Goal: Find specific page/section: Find specific page/section

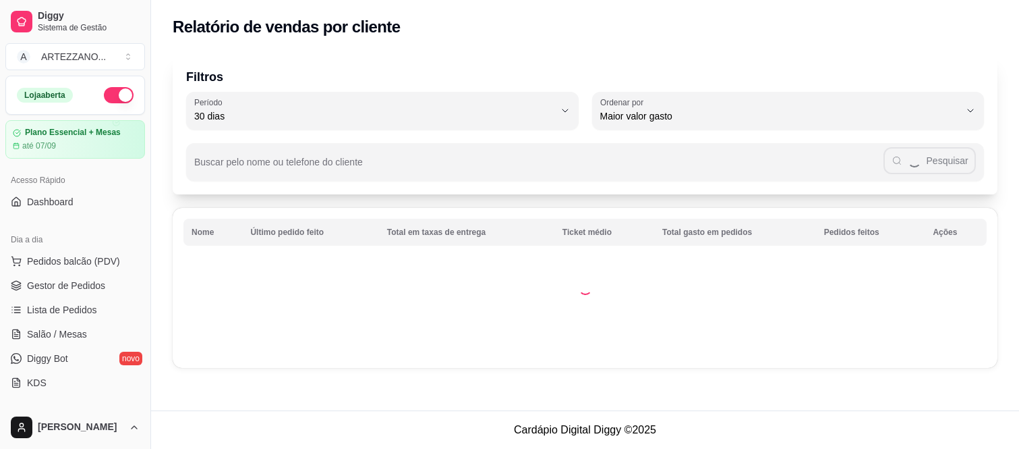
select select "30"
select select "HIGHEST_TOTAL_SPENT_WITH_ORDERS"
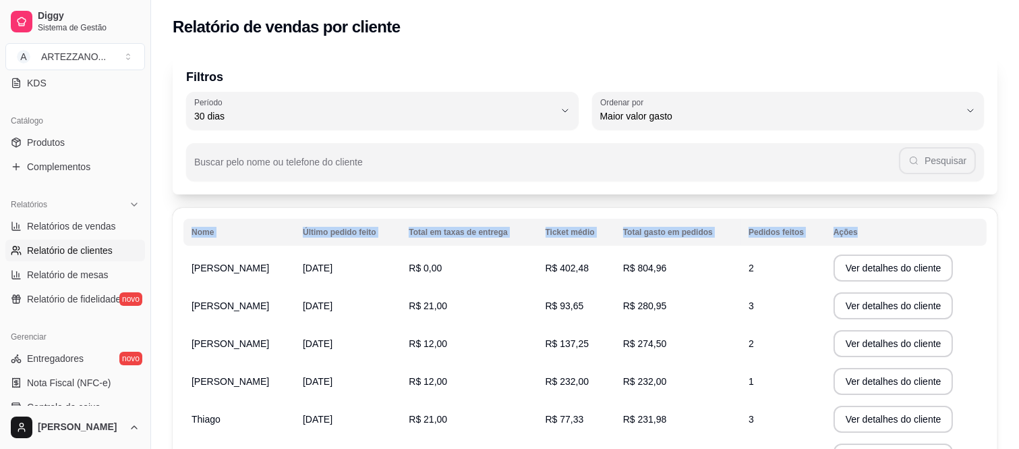
click at [907, 389] on div "Relatório de vendas por cliente Filtros 30 Período Hoje Ontem 7 dias 15 dias 30…" at bounding box center [585, 344] width 868 height 689
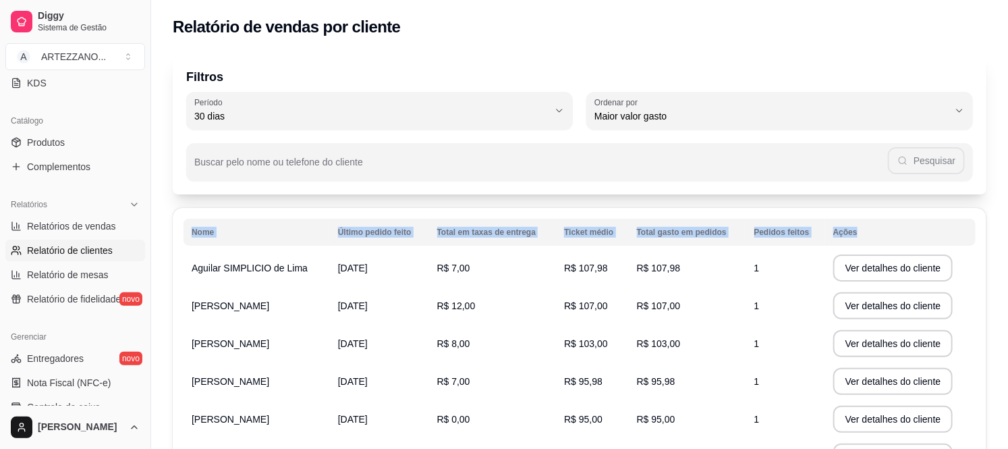
click at [563, 266] on td "R$ 107,98" at bounding box center [592, 268] width 72 height 38
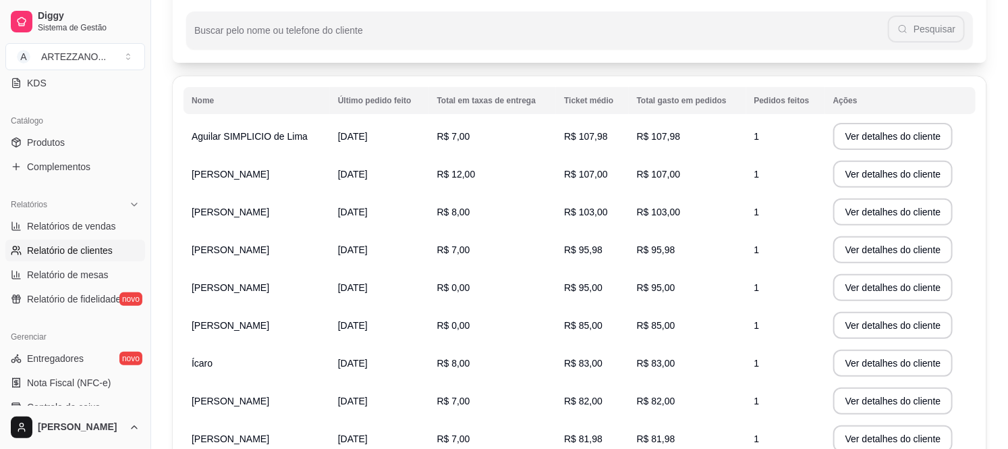
scroll to position [278, 0]
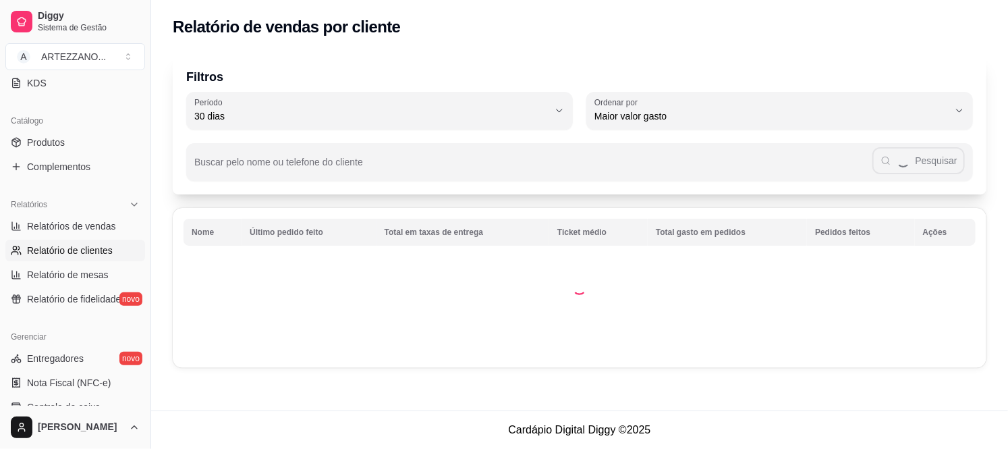
click at [921, 381] on div "Filtros 30 Período Hoje Ontem 7 dias 15 dias 30 dias 45 dias 60 dias Período 30…" at bounding box center [579, 215] width 857 height 338
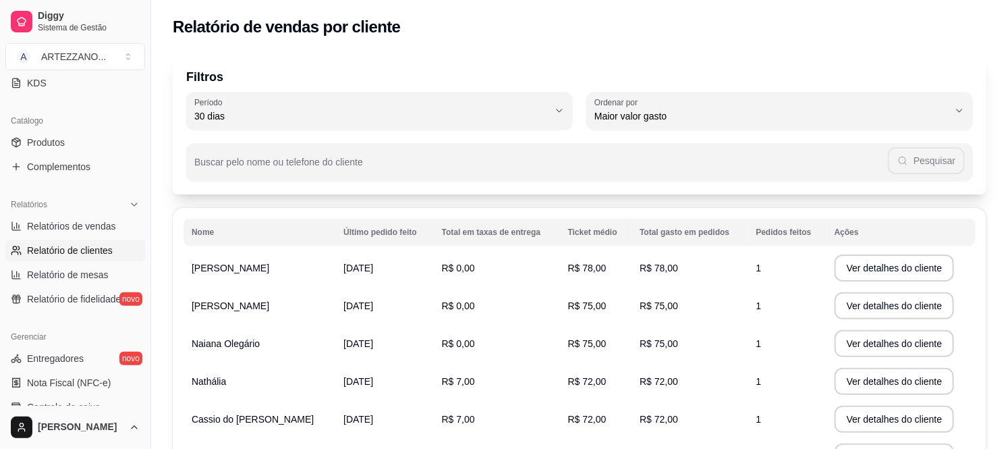
click at [544, 271] on td "R$ 0,00" at bounding box center [497, 268] width 126 height 38
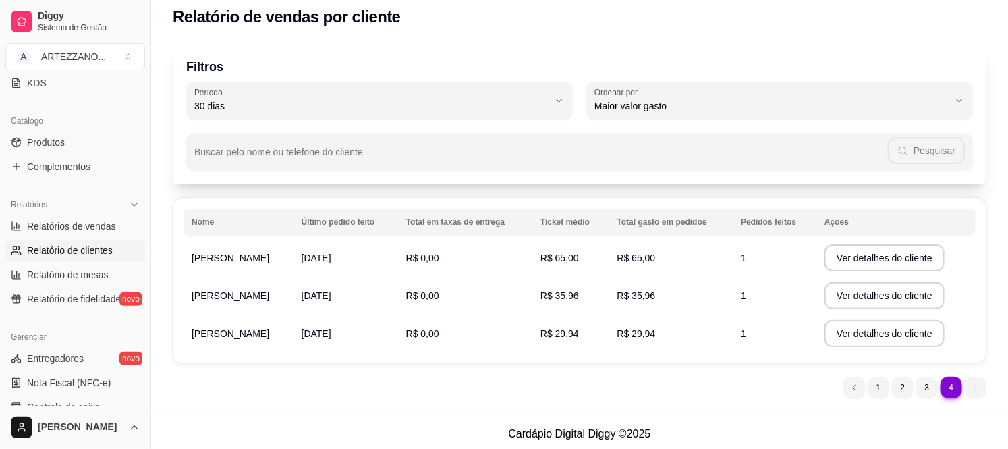
scroll to position [13, 0]
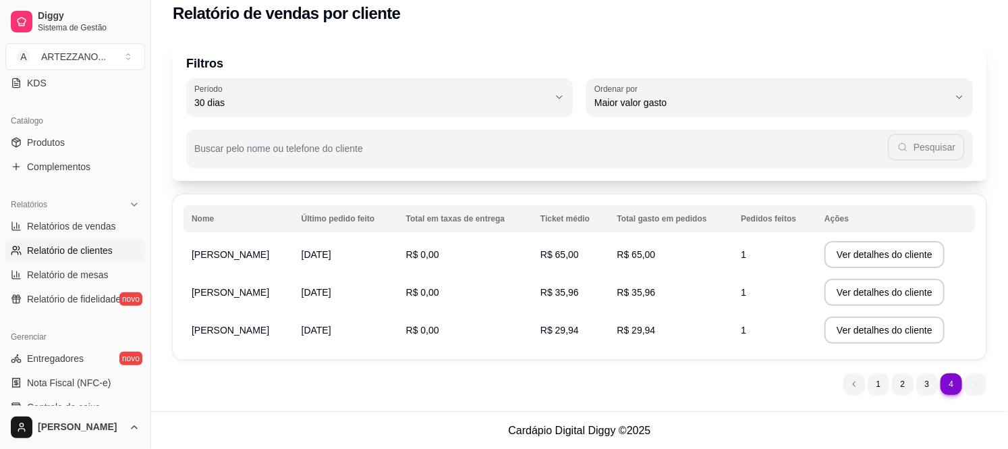
click at [981, 385] on ul "4 1 2 3 4" at bounding box center [914, 384] width 143 height 22
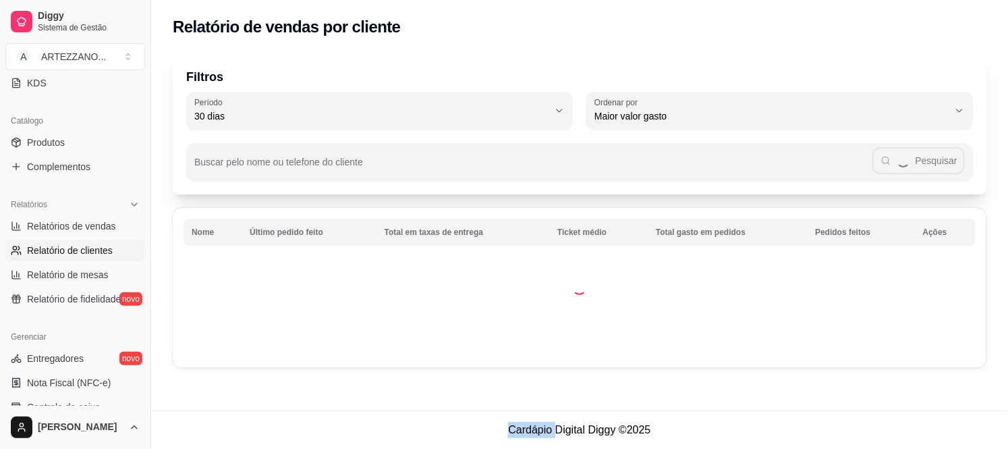
click at [859, 379] on div "Filtros 30 Período Hoje Ontem 7 dias 15 dias 30 dias 45 dias 60 dias Período 30…" at bounding box center [579, 215] width 857 height 338
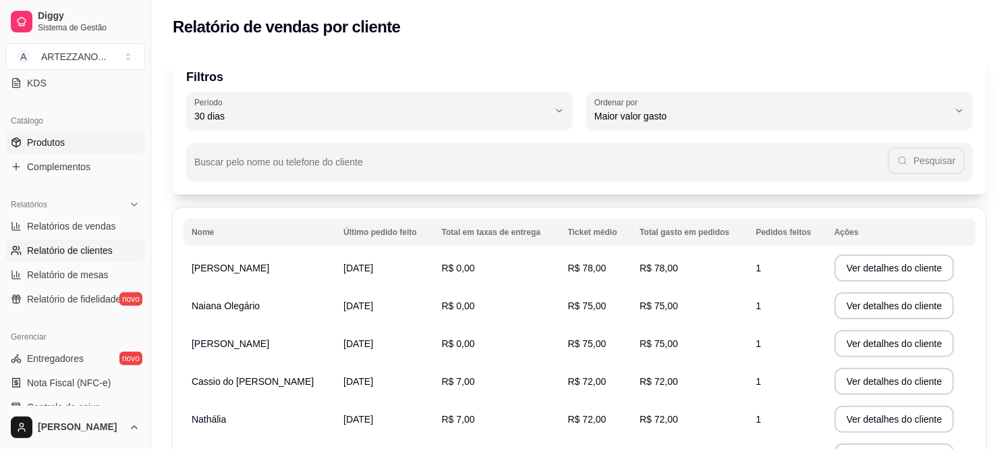
click at [57, 140] on span "Produtos" at bounding box center [46, 142] width 38 height 13
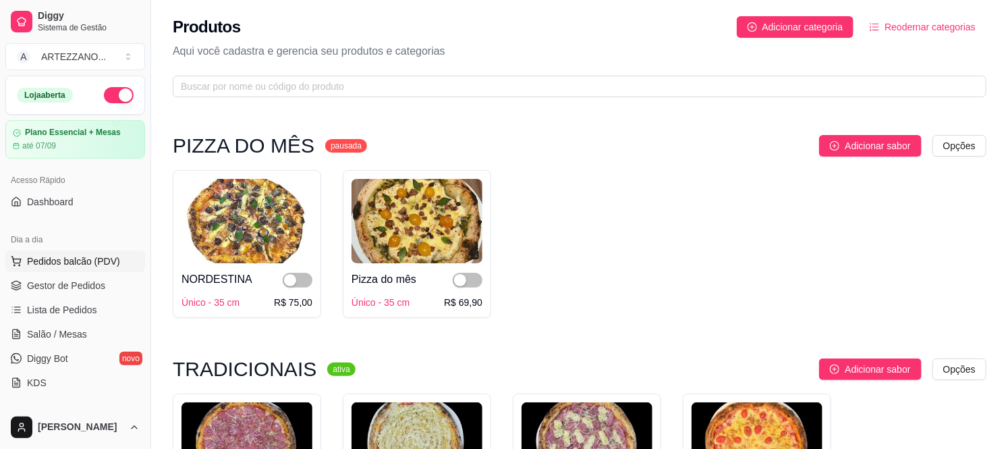
click at [72, 259] on span "Pedidos balcão (PDV)" at bounding box center [73, 260] width 93 height 13
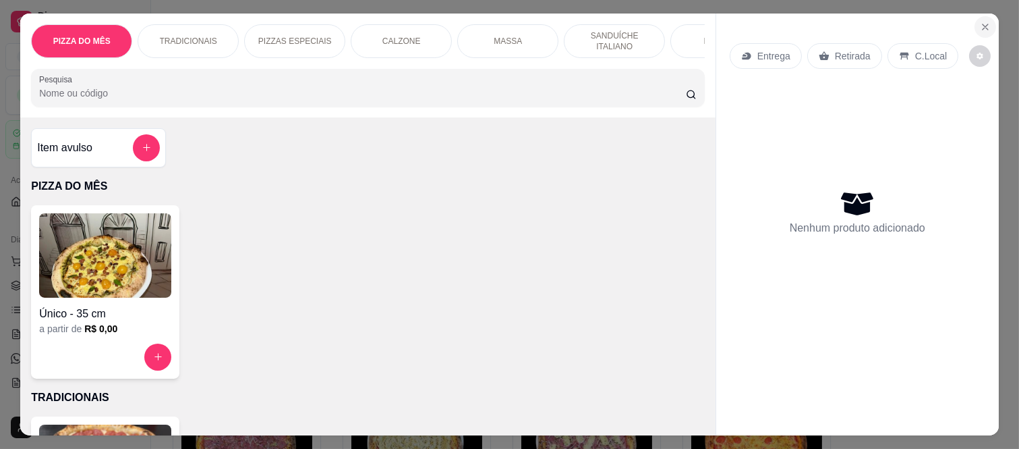
click at [981, 22] on icon "Close" at bounding box center [985, 27] width 11 height 11
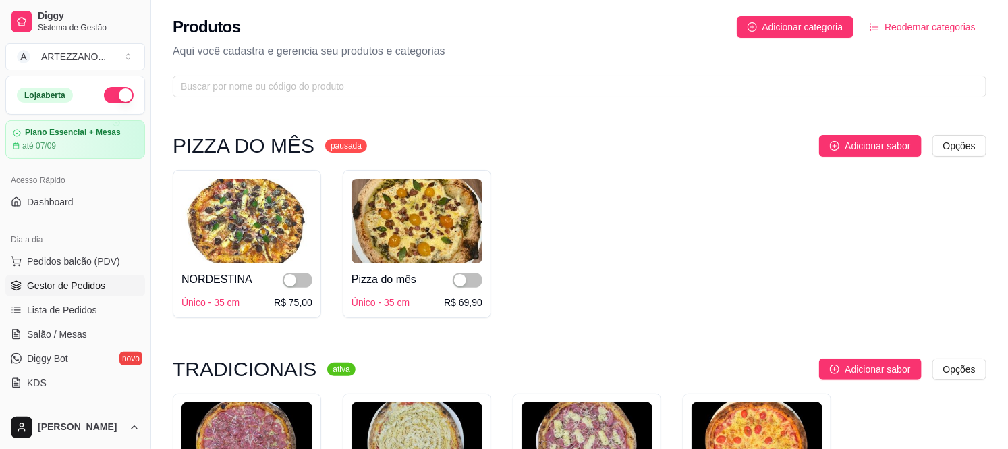
click at [84, 288] on span "Gestor de Pedidos" at bounding box center [66, 285] width 78 height 13
